Goal: Task Accomplishment & Management: Use online tool/utility

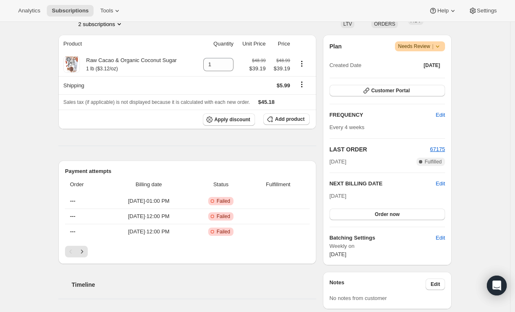
scroll to position [138, 0]
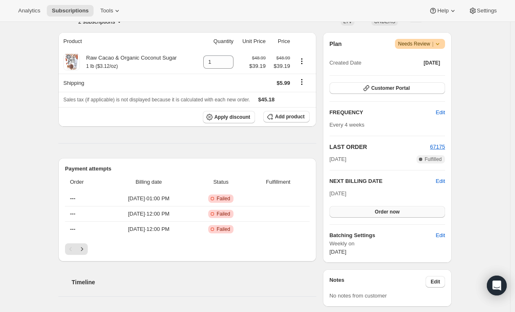
click at [387, 211] on span "Order now" at bounding box center [386, 212] width 25 height 7
click at [383, 212] on span "Click to confirm" at bounding box center [387, 212] width 38 height 7
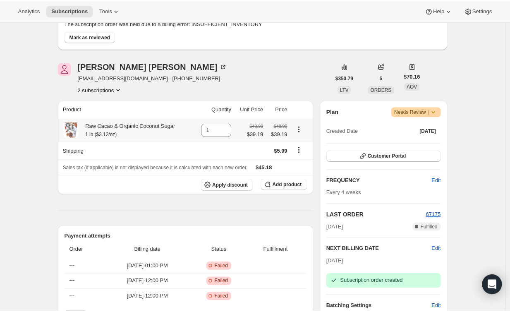
scroll to position [0, 0]
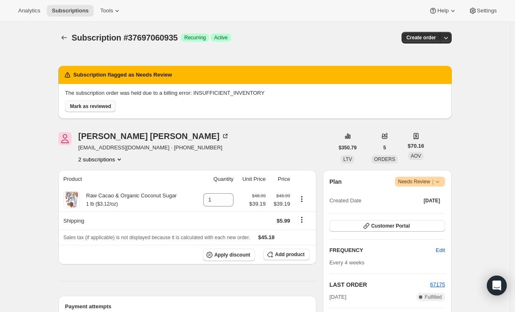
click at [84, 105] on span "Mark as reviewed" at bounding box center [90, 106] width 41 height 7
